Goal: Complete application form

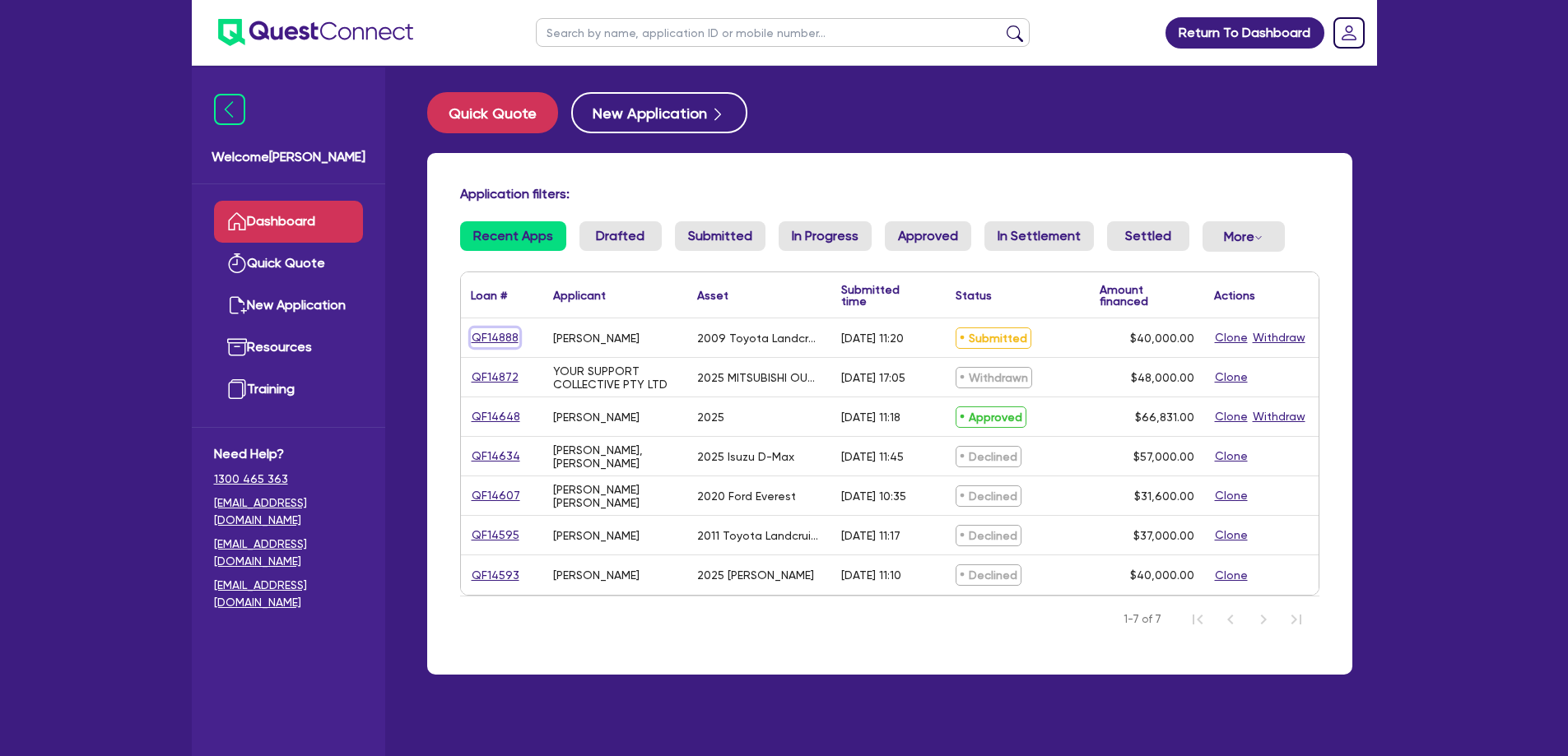
click at [507, 335] on link "QF14888" at bounding box center [495, 338] width 48 height 19
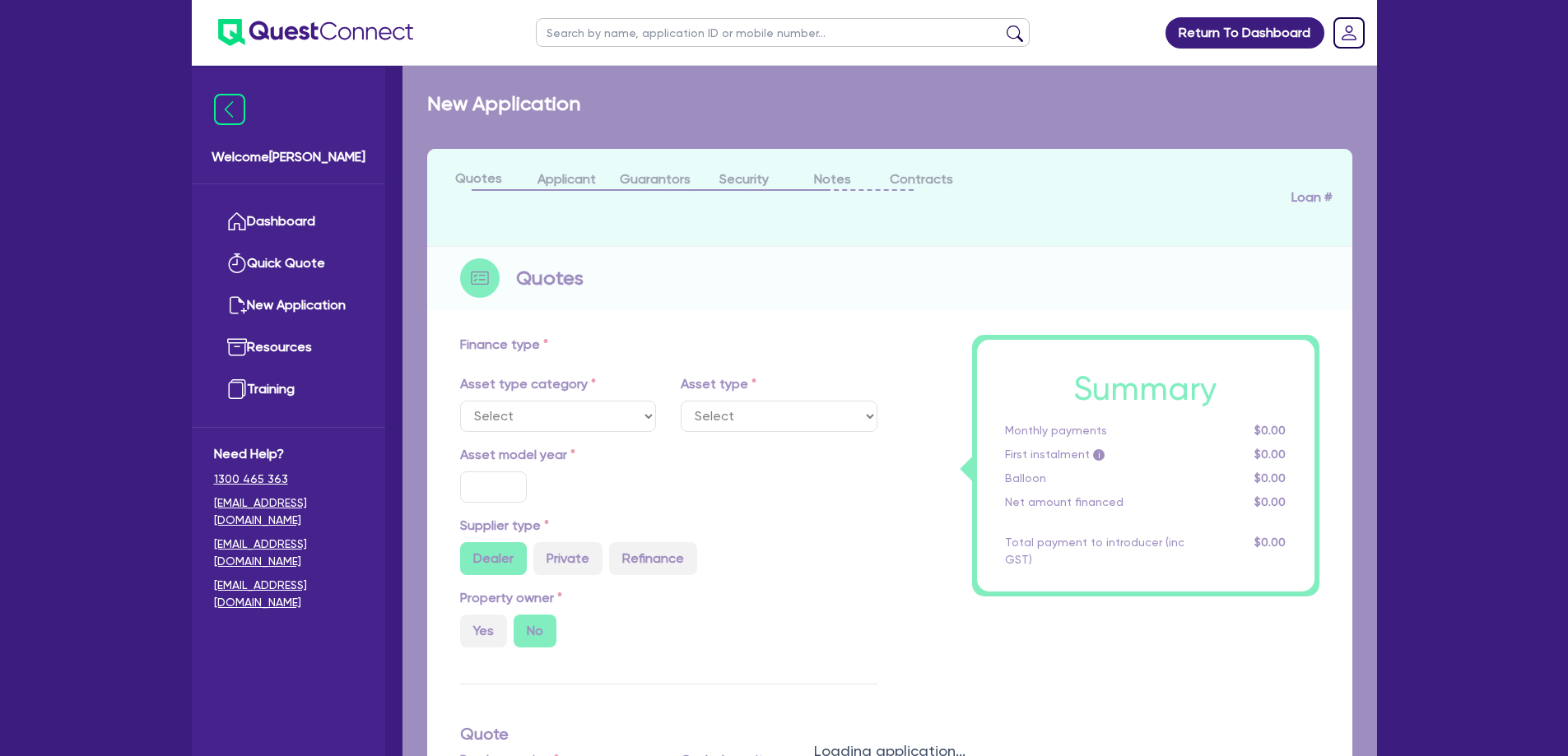
select select "CARS_AND_LIGHT_TRUCKS"
type input "2009"
radio input "false"
radio input "true"
type input "52,500"
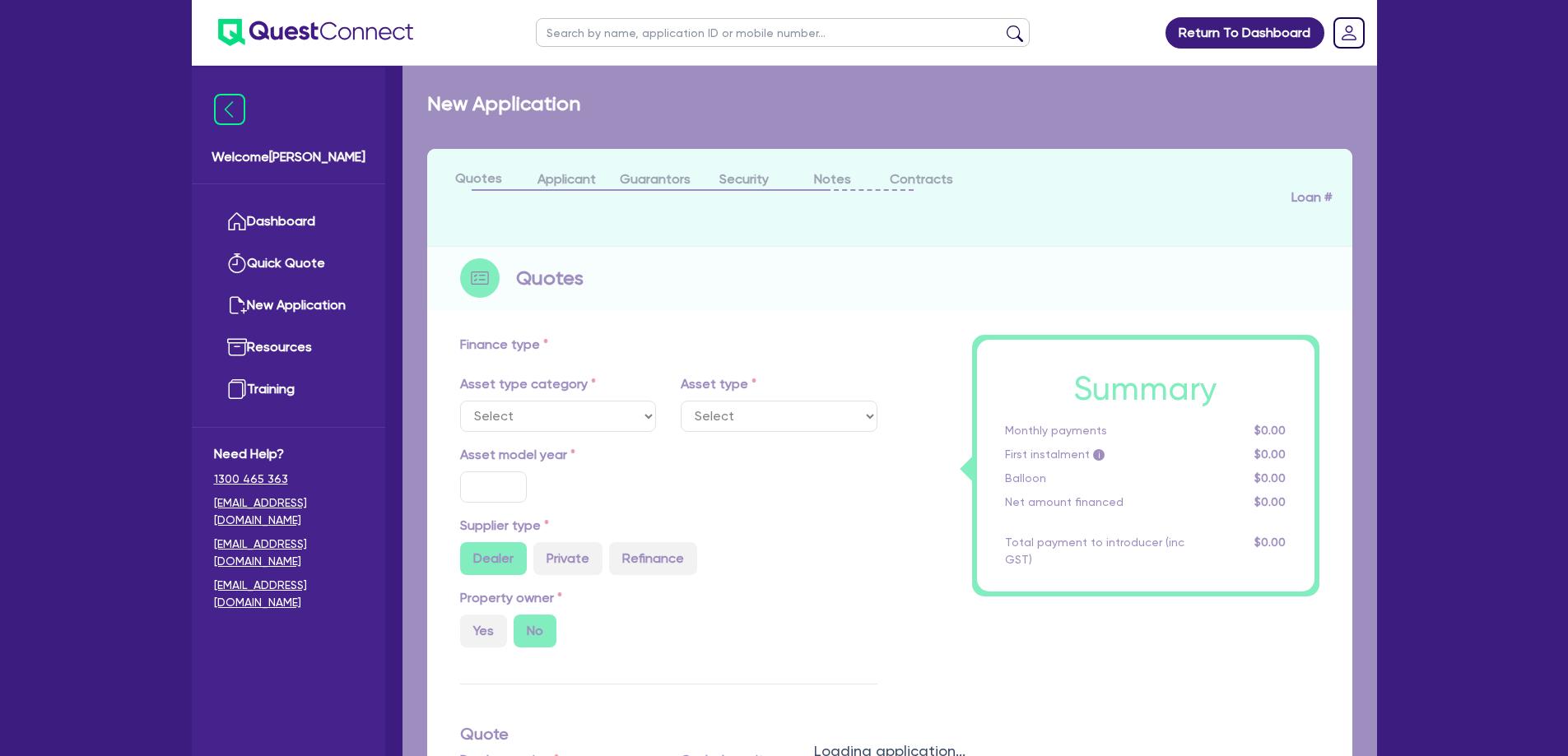
type input "12,500"
type input "20"
type input "10,500"
type input "10"
type input "4,000"
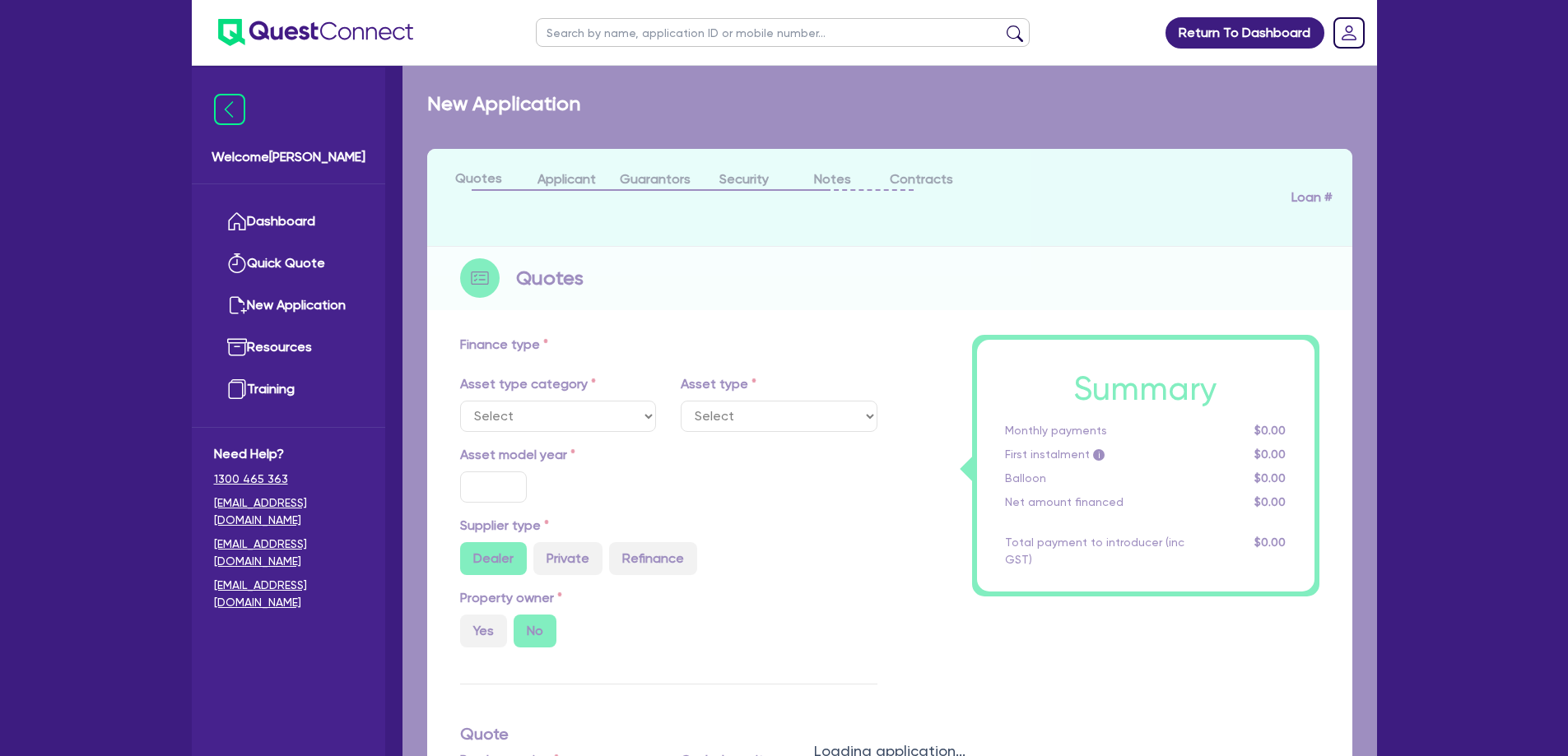
type input "17.99"
select select "PASSENGER_VEHICLES"
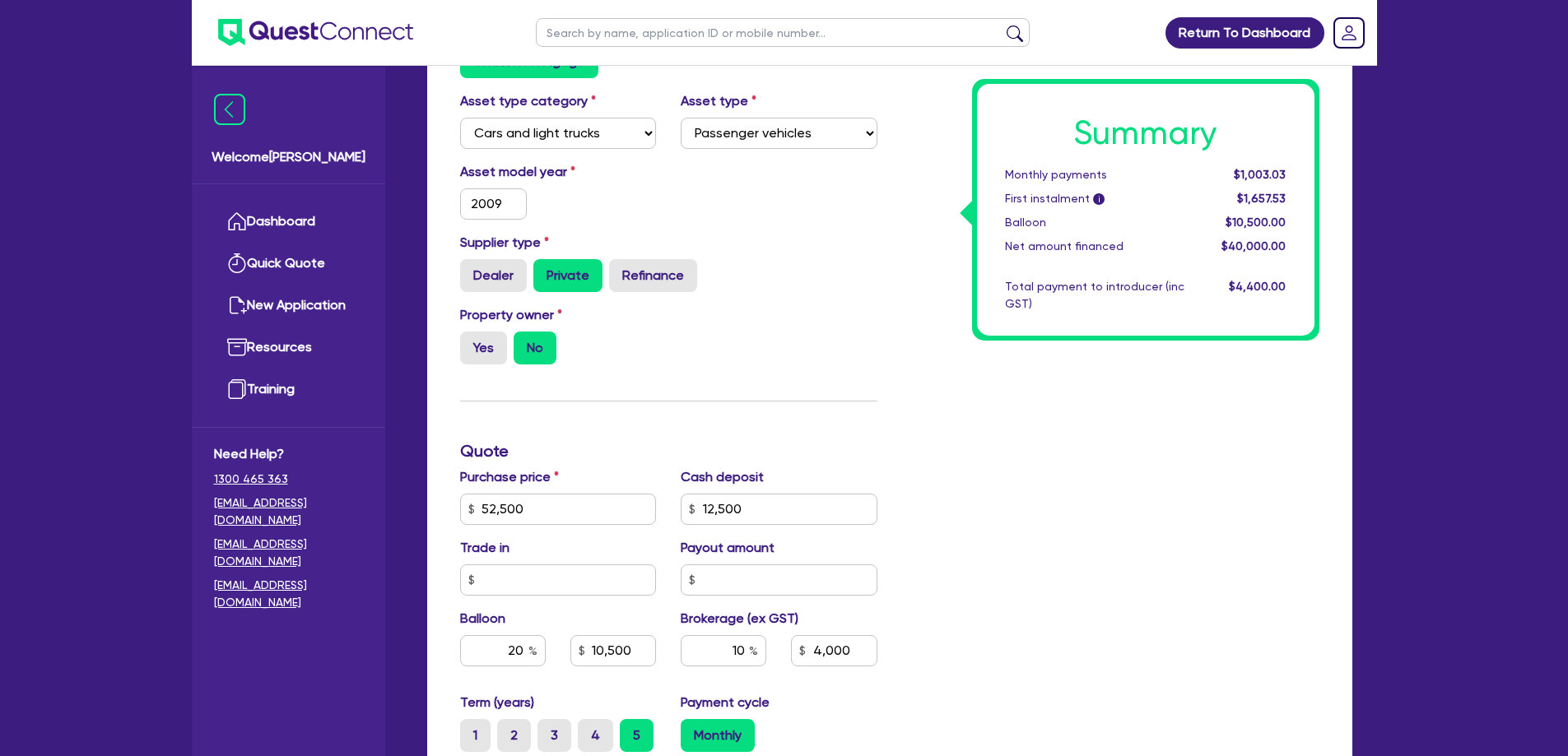
scroll to position [68, 0]
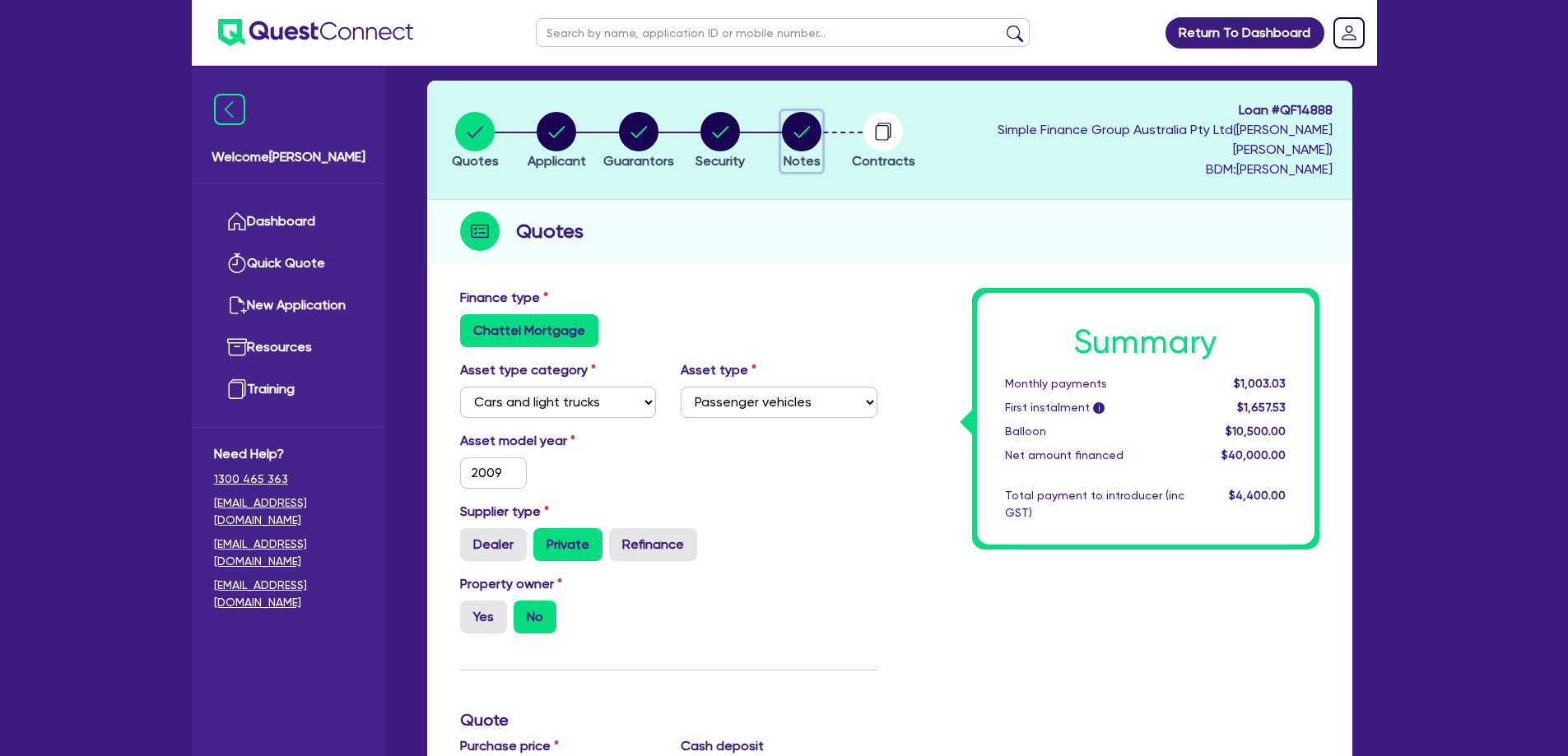
click at [822, 133] on circle "button" at bounding box center [801, 131] width 39 height 39
select select "Quest Finance - Own Book"
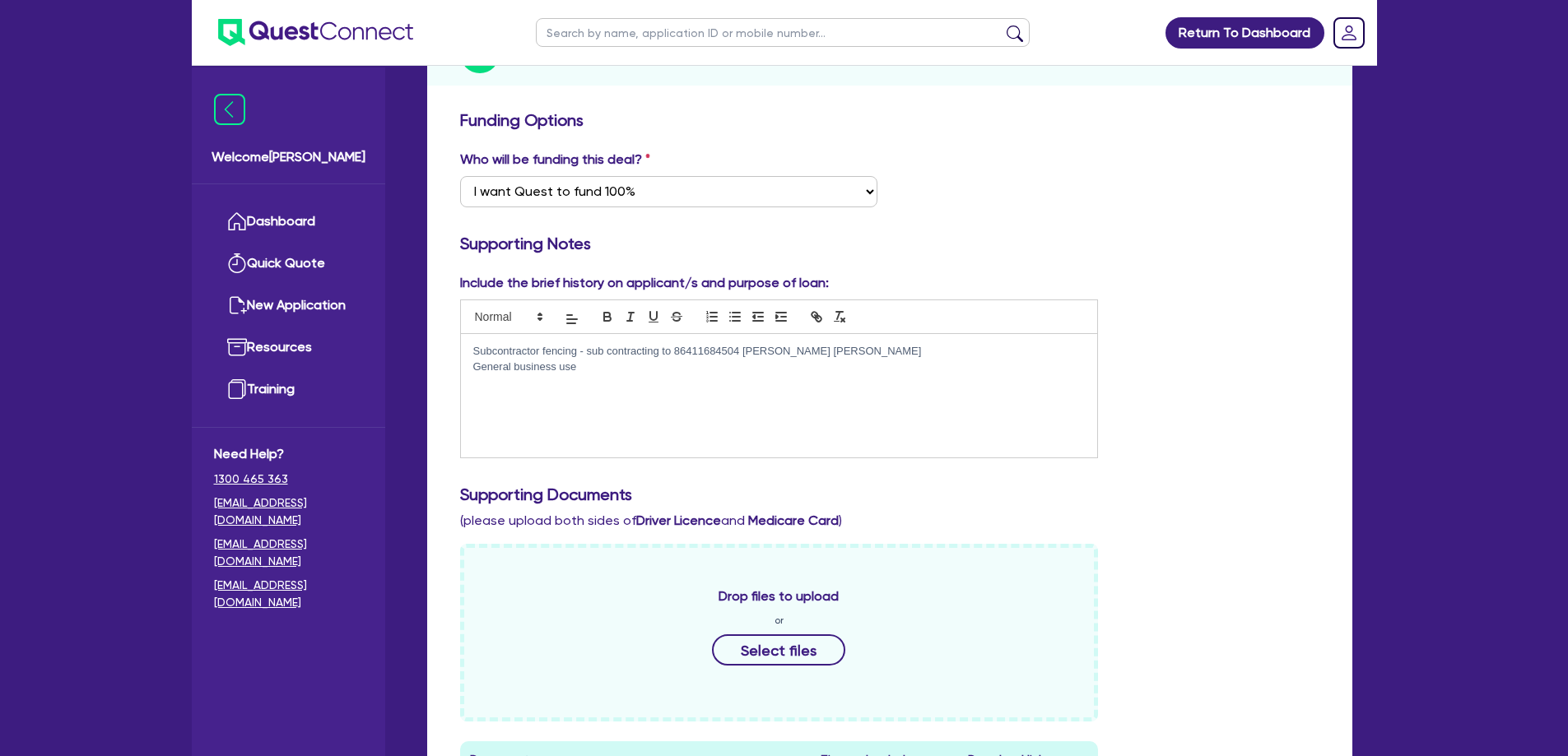
scroll to position [247, 0]
click at [686, 358] on p "General business use" at bounding box center [779, 366] width 612 height 15
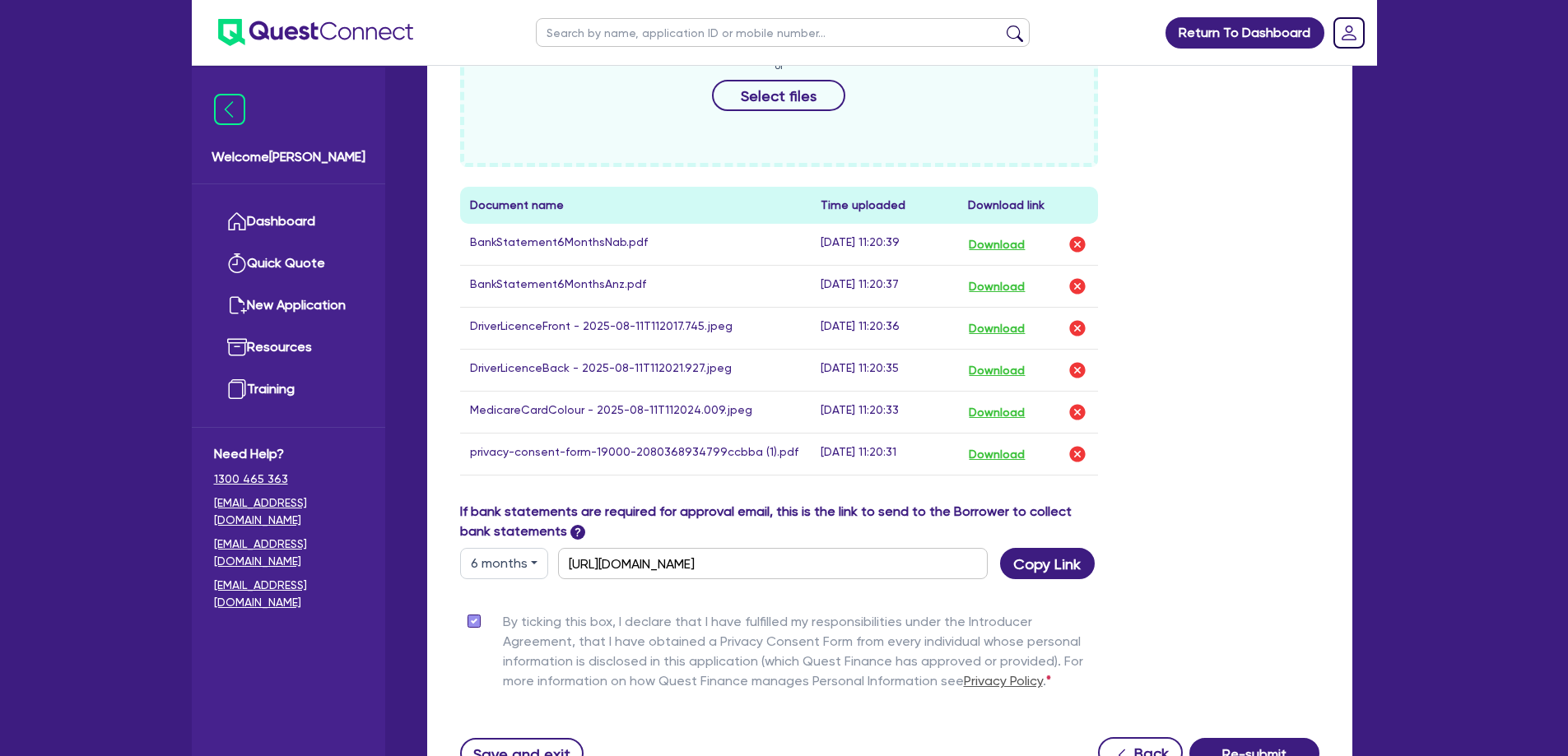
scroll to position [927, 0]
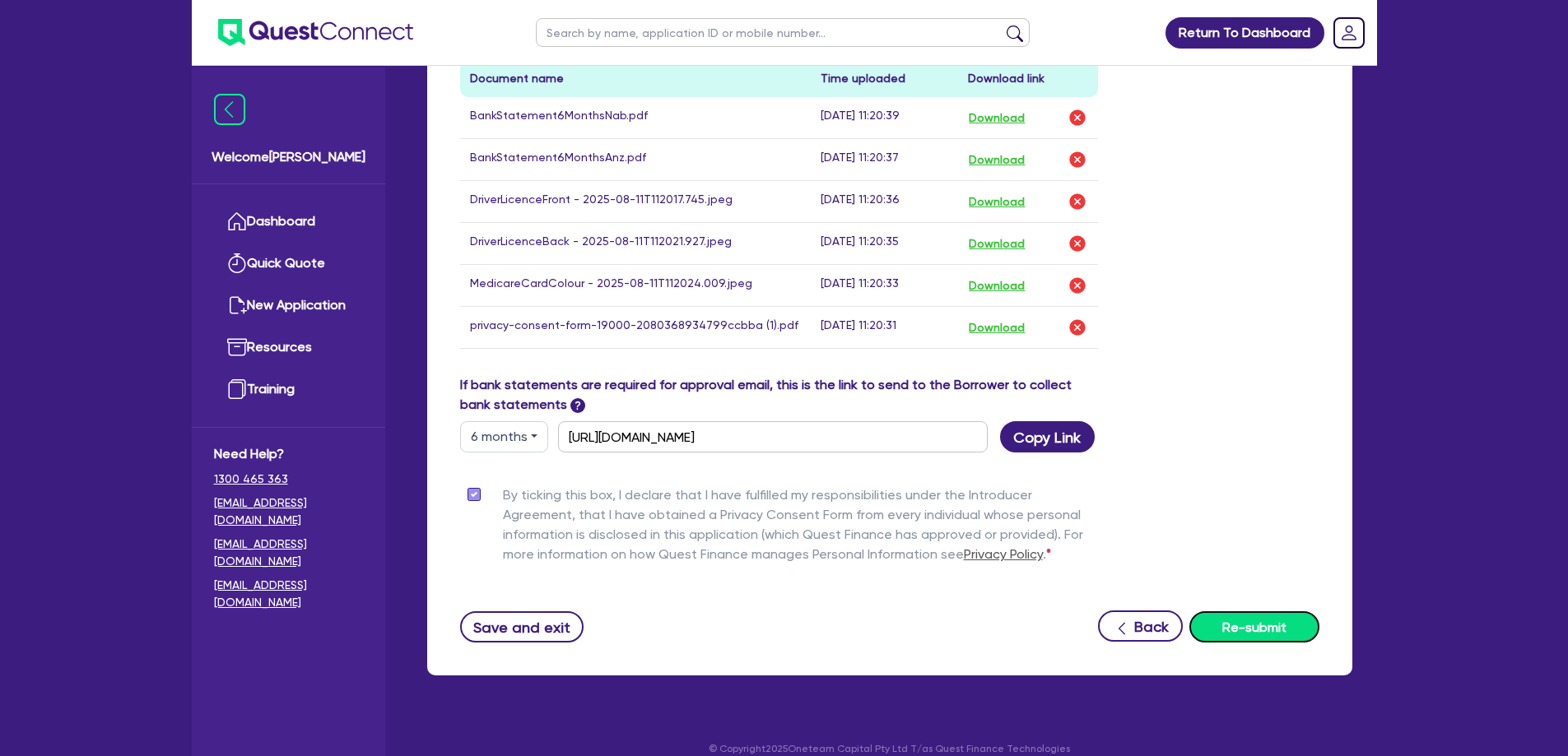
click at [1272, 611] on button "Re-submit" at bounding box center [1254, 627] width 130 height 32
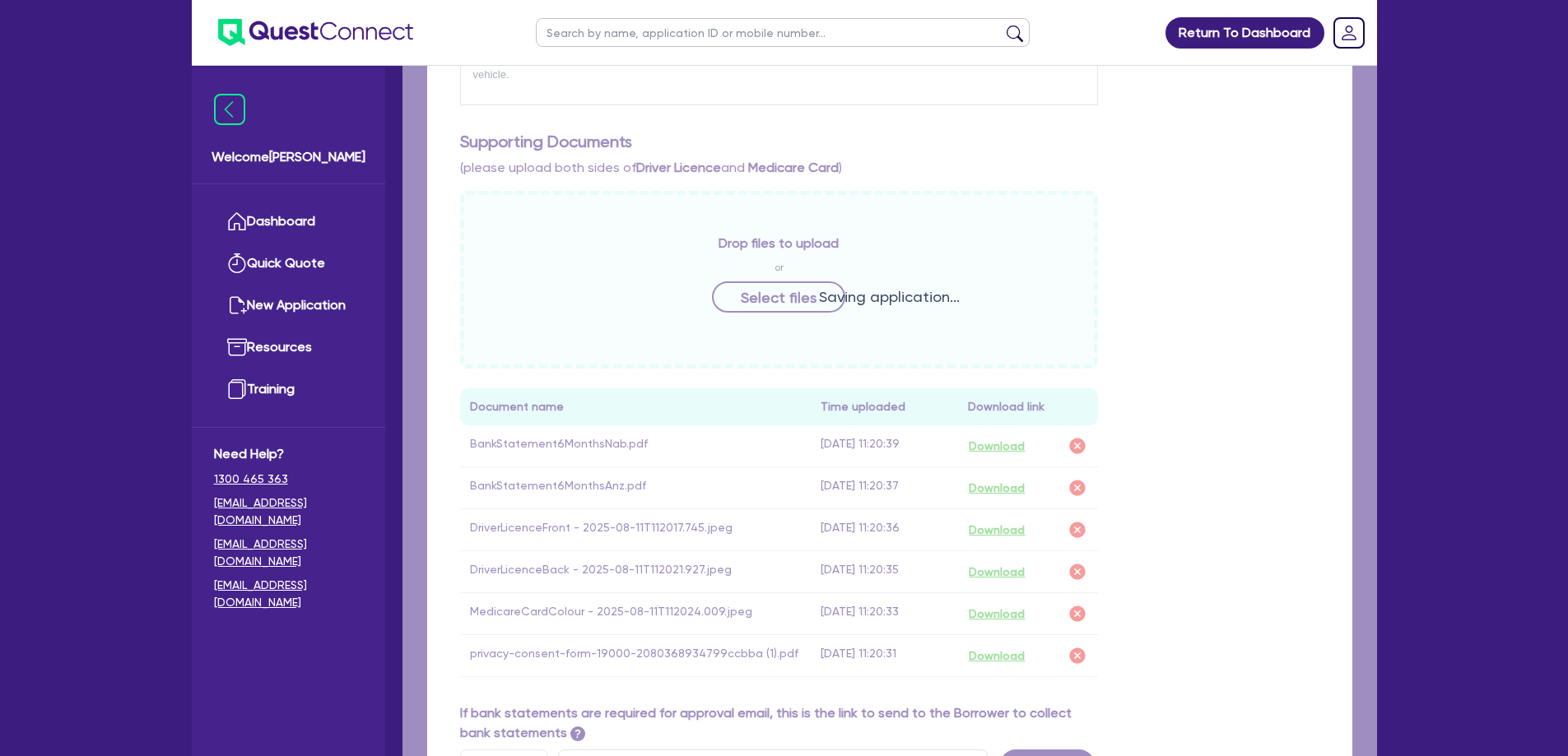
scroll to position [352, 0]
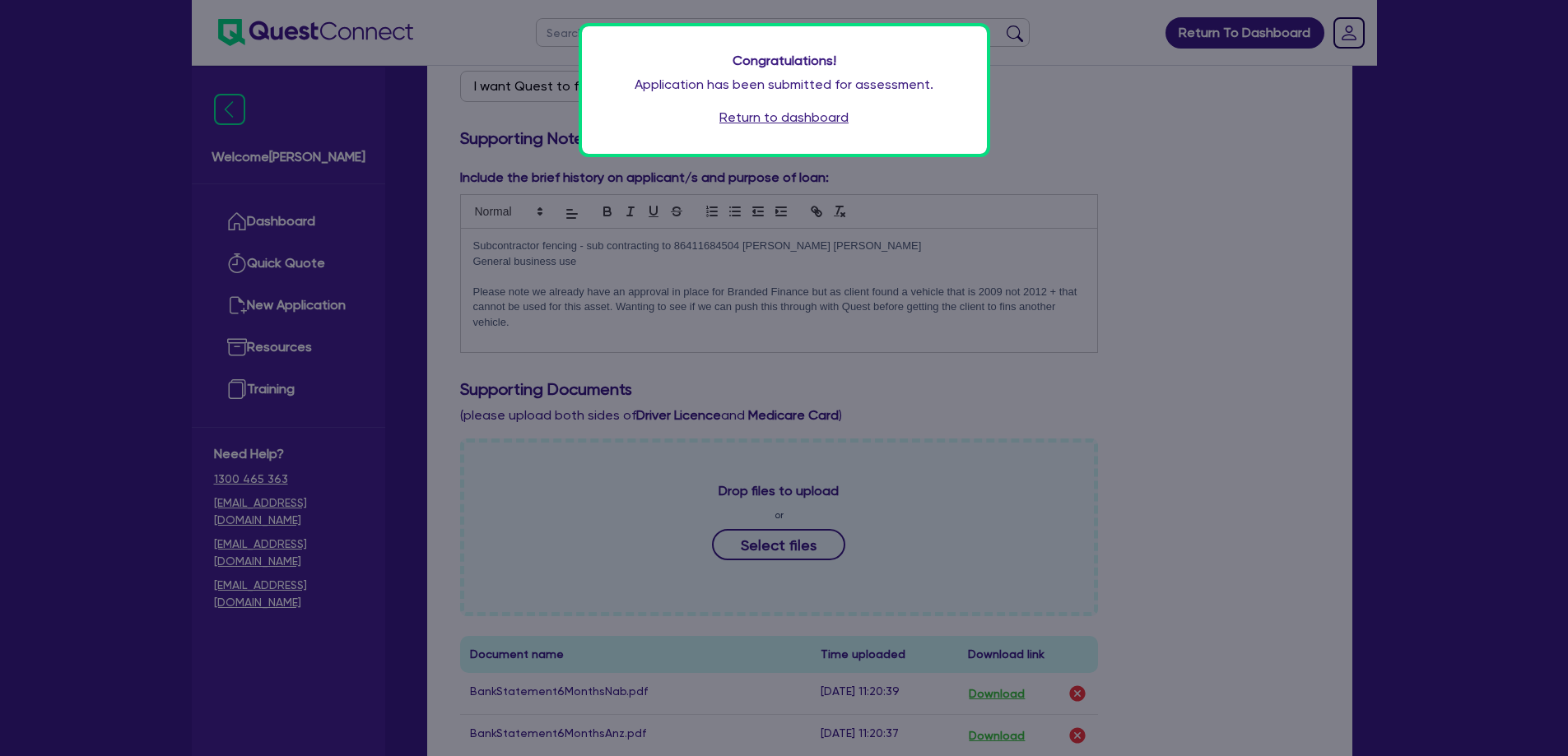
click at [799, 119] on link "Return to dashboard" at bounding box center [784, 118] width 129 height 20
